Goal: Register for event/course

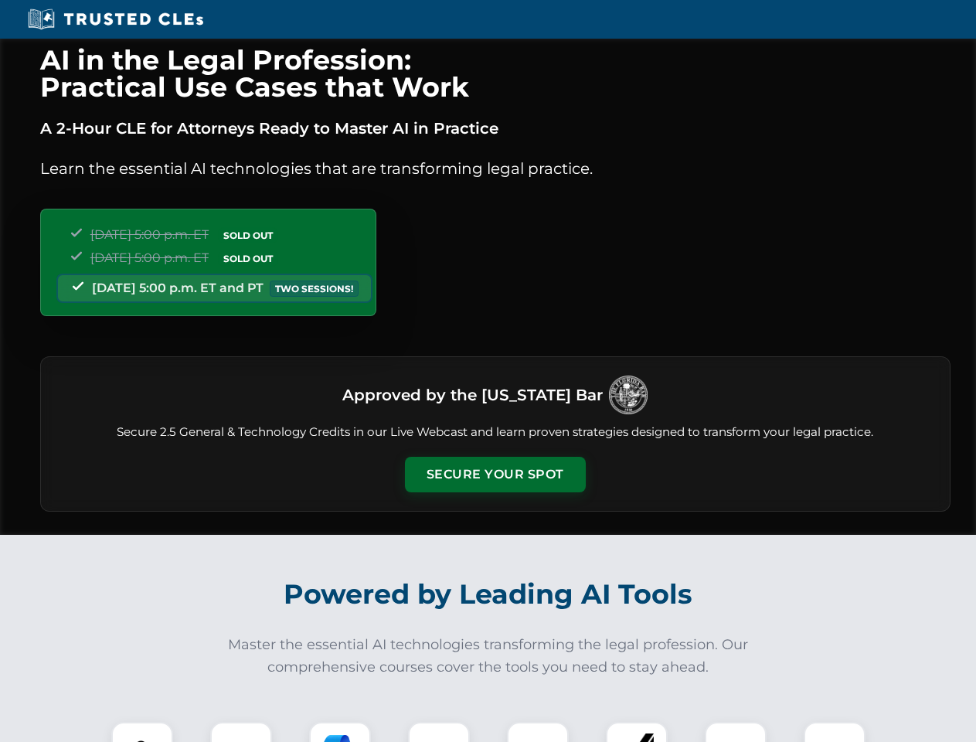
click at [495, 475] on button "Secure Your Spot" at bounding box center [495, 475] width 181 height 36
click at [142, 732] on img at bounding box center [142, 752] width 45 height 45
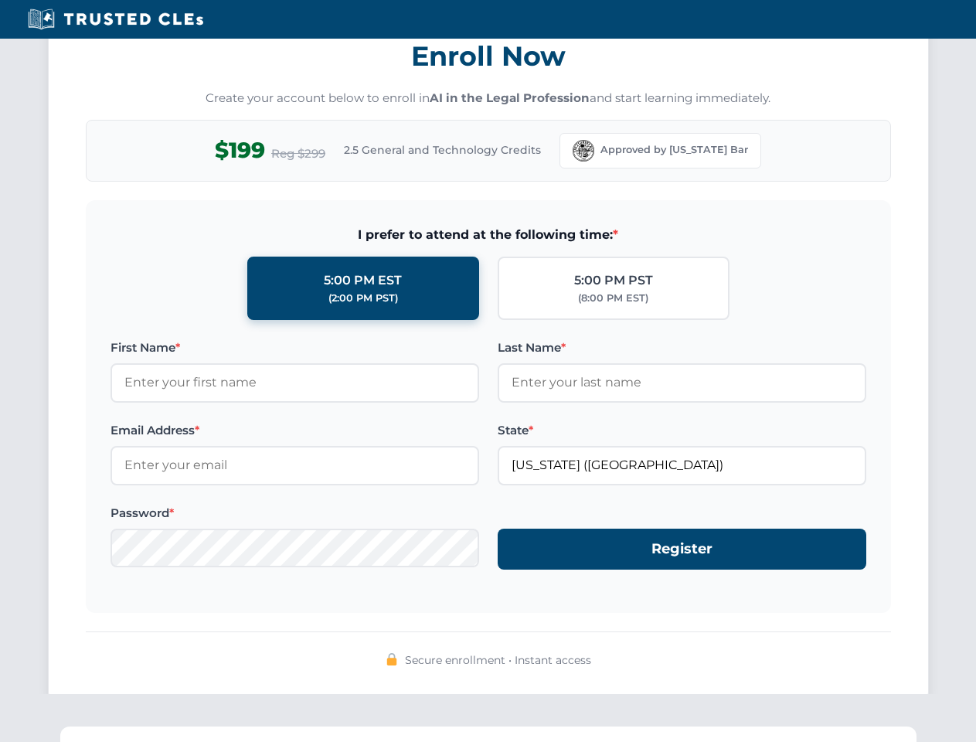
scroll to position [1517, 0]
